Goal: Navigation & Orientation: Find specific page/section

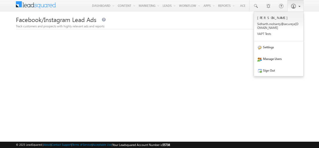
click at [298, 9] on link at bounding box center [296, 6] width 16 height 12
click at [210, 24] on h1 "Facebook/Instagram Lead Ads" at bounding box center [160, 19] width 288 height 10
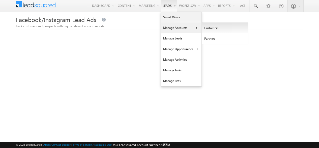
click at [204, 30] on link "Customers" at bounding box center [225, 28] width 46 height 11
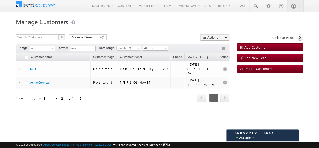
click at [50, 4] on img at bounding box center [36, 4] width 40 height 7
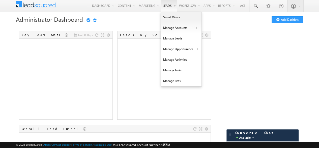
click at [165, 4] on link "Leads" at bounding box center [169, 6] width 16 height 12
click at [175, 37] on link "Manage Leads" at bounding box center [181, 38] width 40 height 11
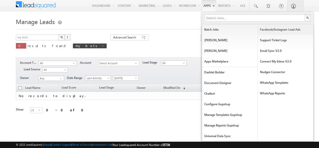
click at [292, 30] on link "Facebook/Instagram Lead Ads" at bounding box center [286, 29] width 56 height 11
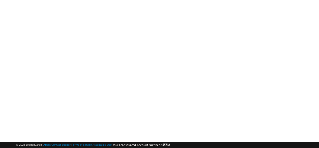
scroll to position [5, 0]
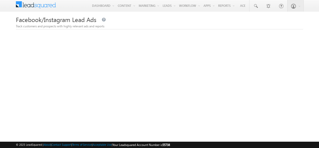
click at [316, 54] on body "Menu [PERSON_NAME] Sidha rth.m ohant y@sec ureye" at bounding box center [159, 118] width 319 height 237
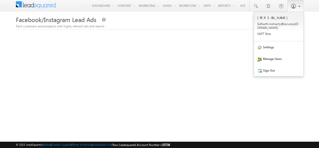
click at [299, 6] on b at bounding box center [300, 5] width 2 height 3
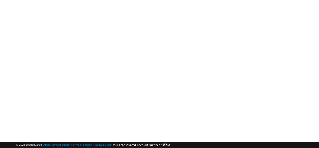
scroll to position [1, 0]
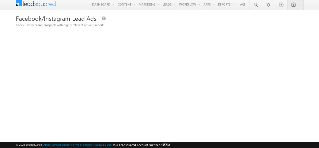
click at [233, 32] on div "Facebook/Instagram Lead Ads Track customers and prospects with highly relevant …" at bounding box center [160, 125] width 288 height 221
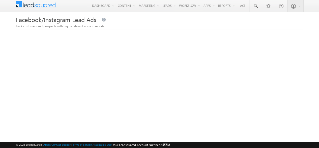
click at [312, 60] on body "Menu [PERSON_NAME] Sidha rth.m ohant y@sec ureye" at bounding box center [159, 118] width 319 height 237
